Goal: Task Accomplishment & Management: Use online tool/utility

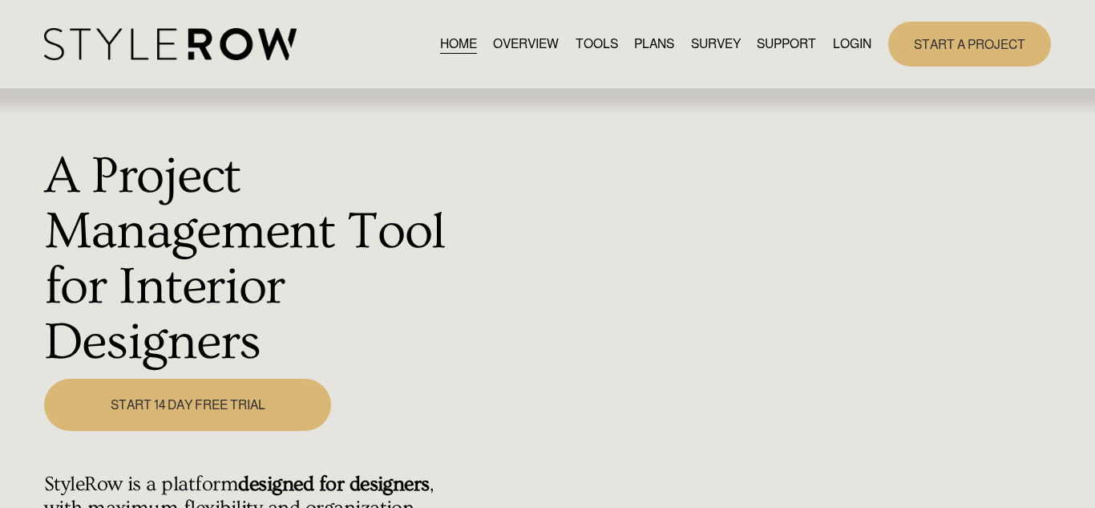
click at [846, 49] on link "LOGIN" at bounding box center [852, 44] width 38 height 22
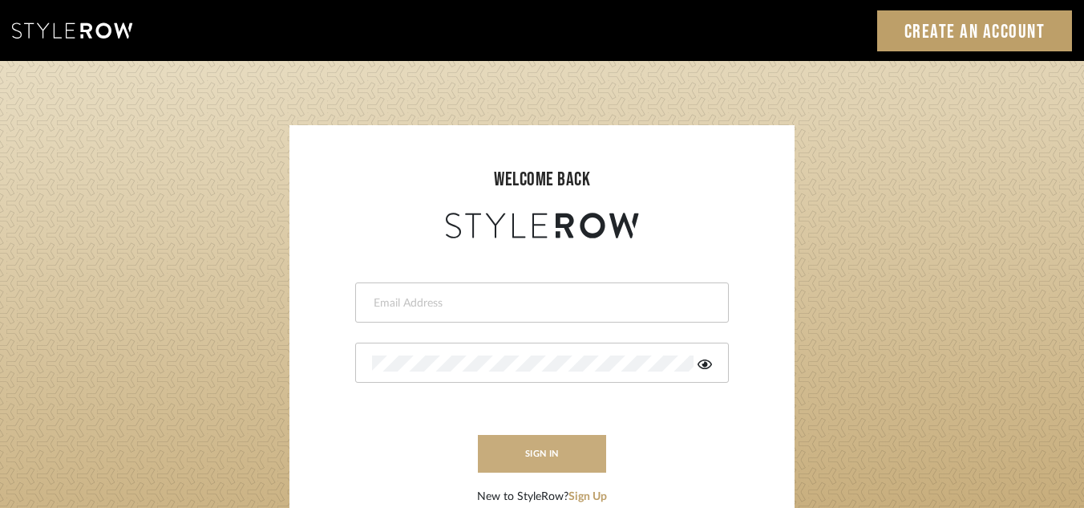
type input "janelli@tfoxproductions.com"
click at [520, 451] on button "sign in" at bounding box center [542, 454] width 128 height 38
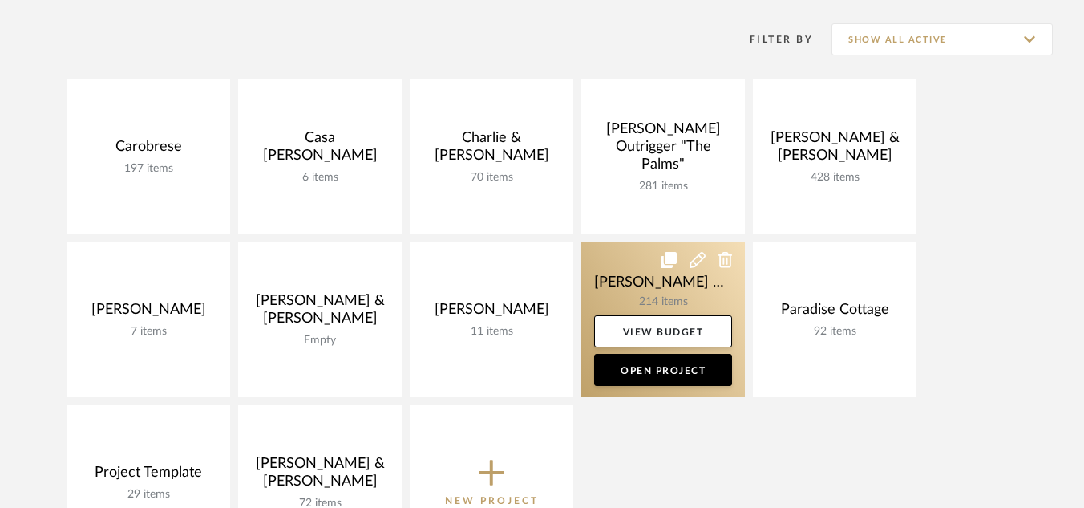
scroll to position [317, 0]
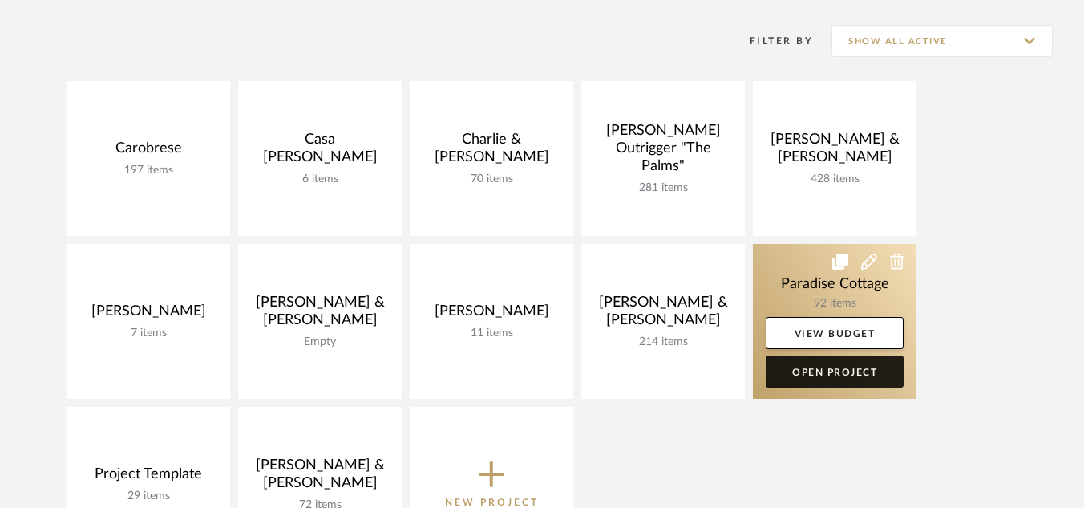
click at [812, 374] on link "Open Project" at bounding box center [835, 371] width 138 height 32
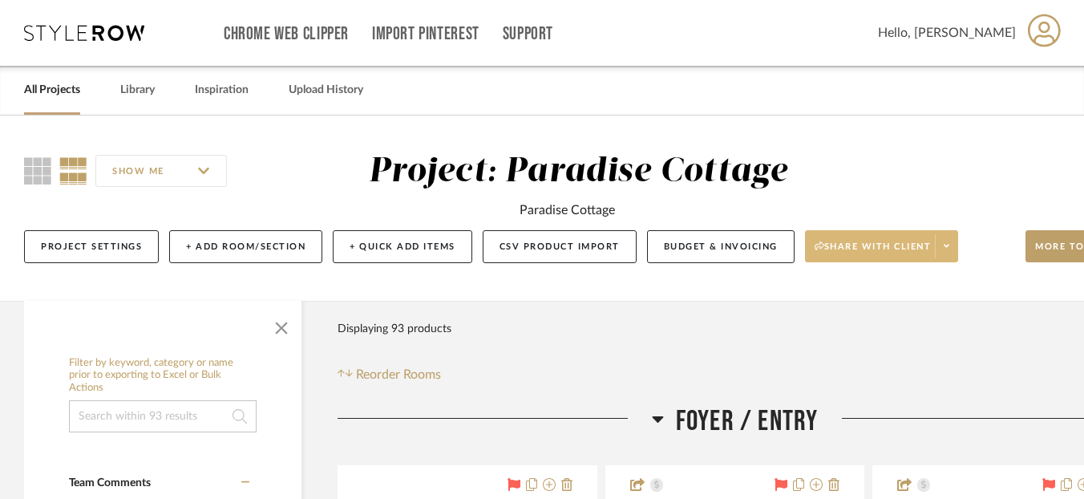
scroll to position [0, 71]
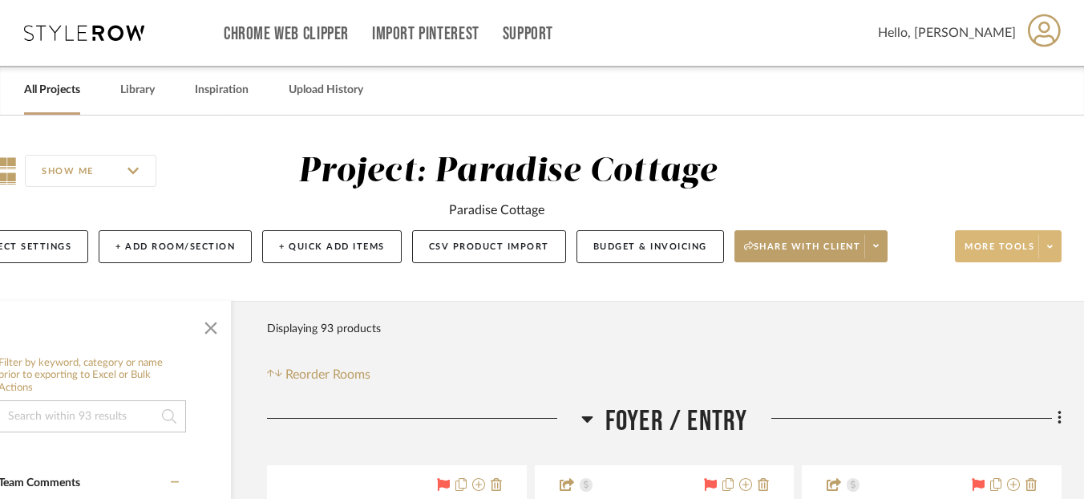
click at [1049, 242] on icon at bounding box center [1050, 246] width 6 height 9
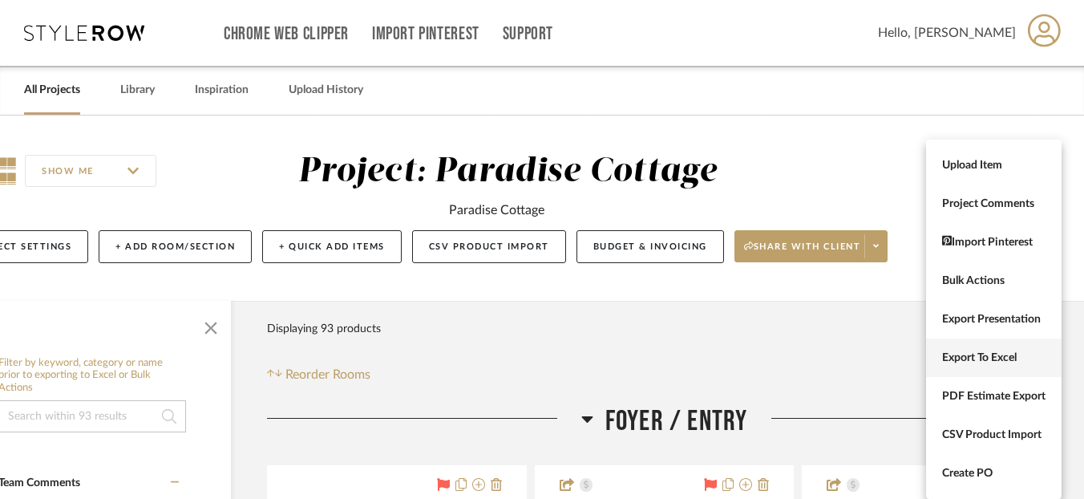
click at [978, 360] on span "Export To Excel" at bounding box center [993, 358] width 103 height 14
